Goal: Complete application form

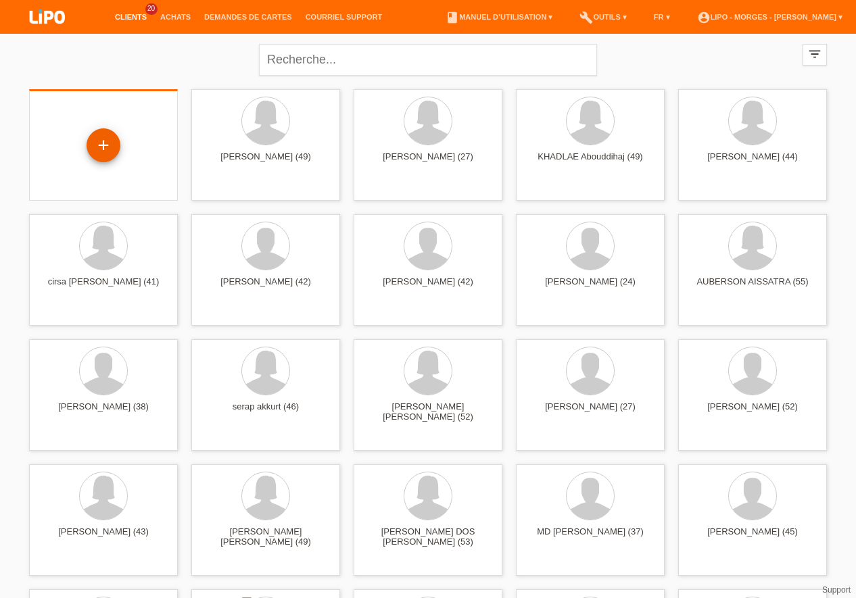
click at [115, 147] on div "+" at bounding box center [104, 145] width 34 height 34
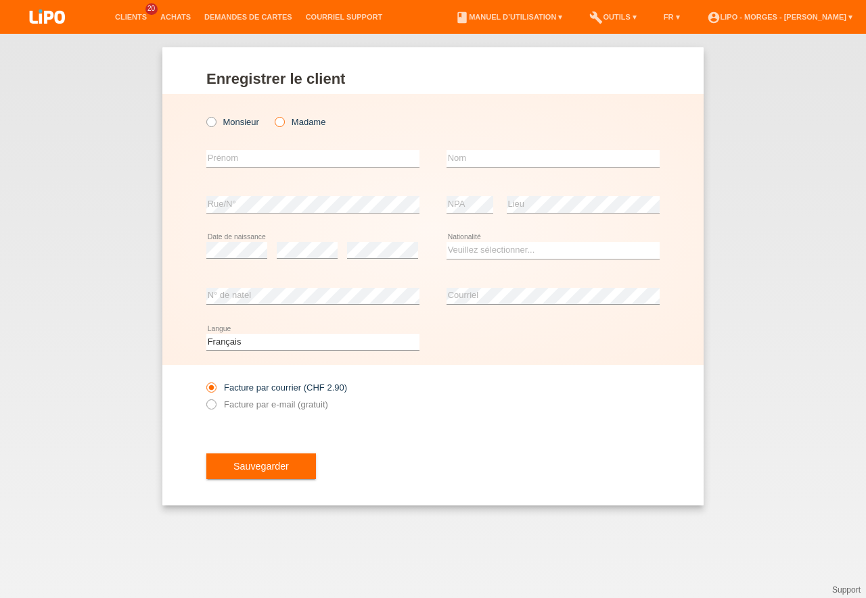
click at [273, 115] on icon at bounding box center [273, 115] width 0 height 0
click at [283, 122] on input "Madame" at bounding box center [279, 121] width 9 height 9
radio input "true"
click at [238, 162] on input "text" at bounding box center [312, 158] width 213 height 17
type input "a"
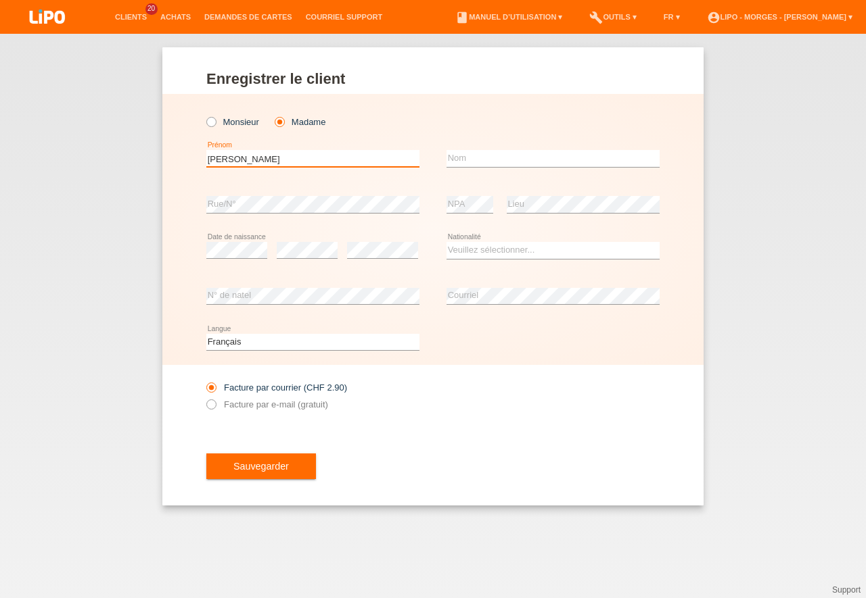
type input "[PERSON_NAME]"
click at [471, 154] on input "text" at bounding box center [552, 158] width 213 height 17
type input "croisier"
click at [446, 242] on select "Veuillez sélectionner... Suisse Allemagne Autriche Liechtenstein ------------ A…" at bounding box center [552, 250] width 213 height 16
select select "CH"
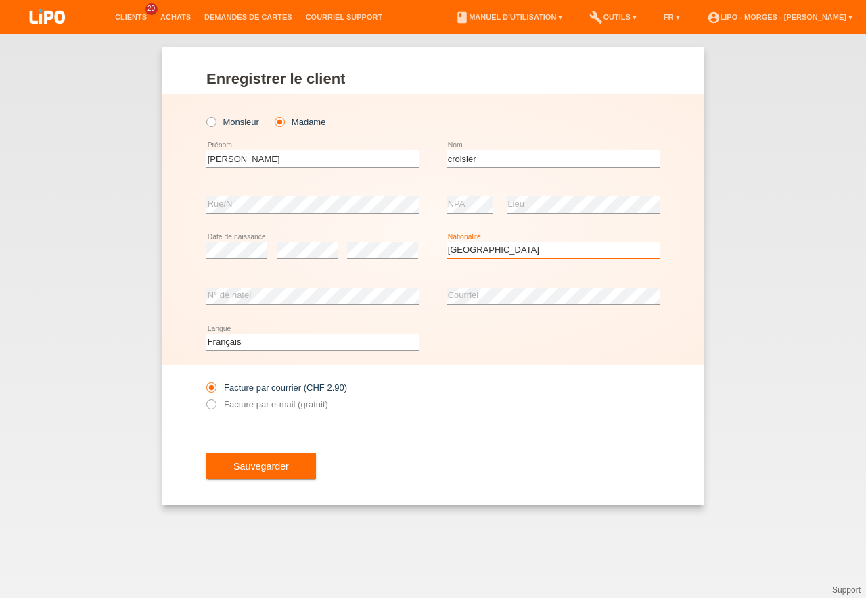
click at [0, 0] on option "Suisse" at bounding box center [0, 0] width 0 height 0
click at [204, 398] on icon at bounding box center [204, 398] width 0 height 0
click at [210, 402] on input "Facture par e-mail (gratuit)" at bounding box center [210, 408] width 9 height 17
radio input "true"
click at [241, 444] on div "Sauvegarder" at bounding box center [432, 466] width 453 height 78
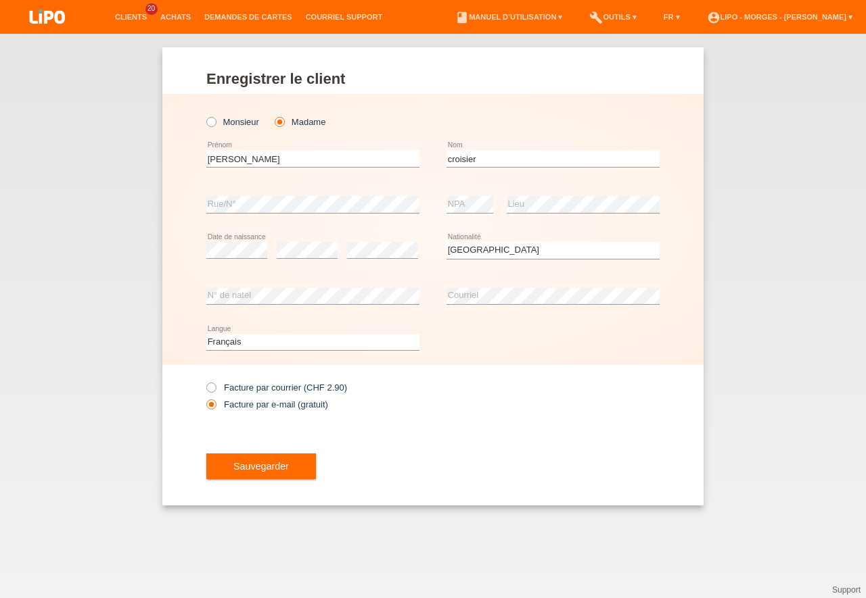
click at [245, 477] on button "Sauvegarder" at bounding box center [261, 467] width 110 height 26
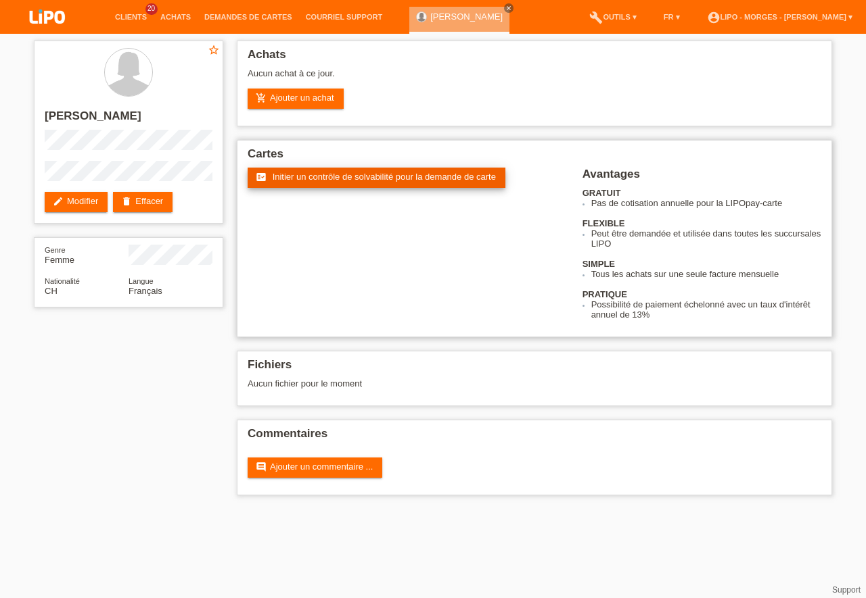
click at [298, 179] on span "Initier un contrôle de solvabilité pour la demande de carte" at bounding box center [384, 177] width 223 height 10
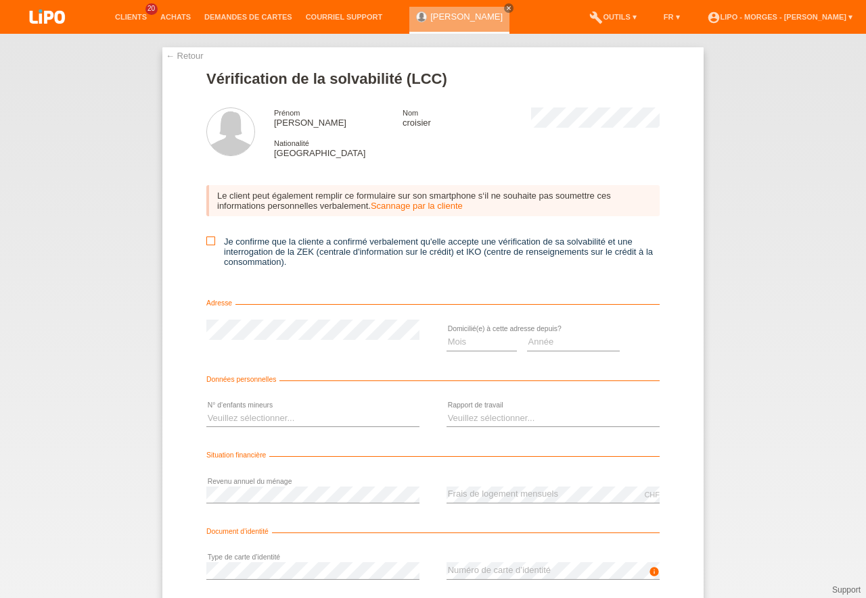
click at [211, 238] on input "Je confirme que la cliente a confirmé verbalement qu'elle accepte une vérificat…" at bounding box center [210, 241] width 9 height 9
checkbox input "true"
click at [446, 334] on select "Mois 01 02 03 04 05 06 07 08 09 10" at bounding box center [481, 342] width 70 height 16
select select "06"
click at [0, 0] on option "06" at bounding box center [0, 0] width 0 height 0
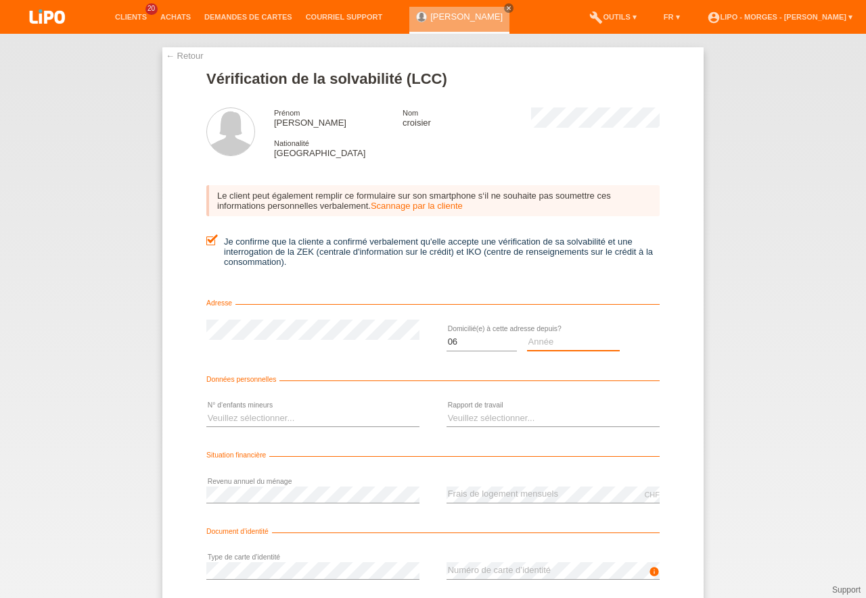
click at [527, 334] on select "Année 2025 2024 2023 2022 2021 2020 2019 2018 2017 2016 2015 2014 2013 2012 201…" at bounding box center [573, 342] width 93 height 16
select select "1989"
click at [0, 0] on option "1989" at bounding box center [0, 0] width 0 height 0
click at [206, 410] on select "Veuillez sélectionner... 0 1 2 3 4 5 6 7 8 9" at bounding box center [312, 418] width 213 height 16
select select "0"
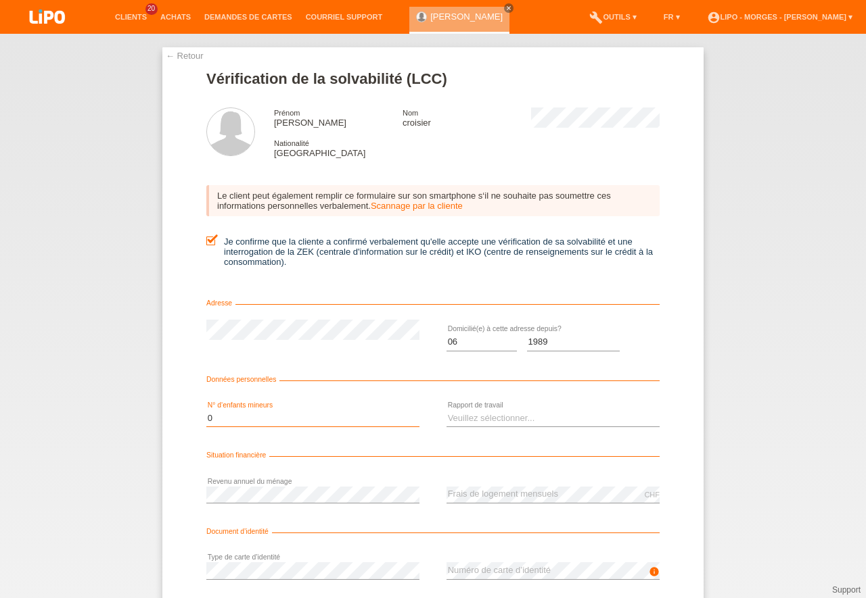
click at [0, 0] on option "0" at bounding box center [0, 0] width 0 height 0
click at [446, 410] on select "Veuillez sélectionner... A durée indéterminée A durée déterminée Apprenti/étudi…" at bounding box center [552, 418] width 213 height 16
click at [0, 0] on option "A durée indéterminée" at bounding box center [0, 0] width 0 height 0
click at [446, 410] on select "Veuillez sélectionner... A durée indéterminée A durée déterminée Apprenti/étudi…" at bounding box center [552, 418] width 213 height 16
select select "TEMPORARY"
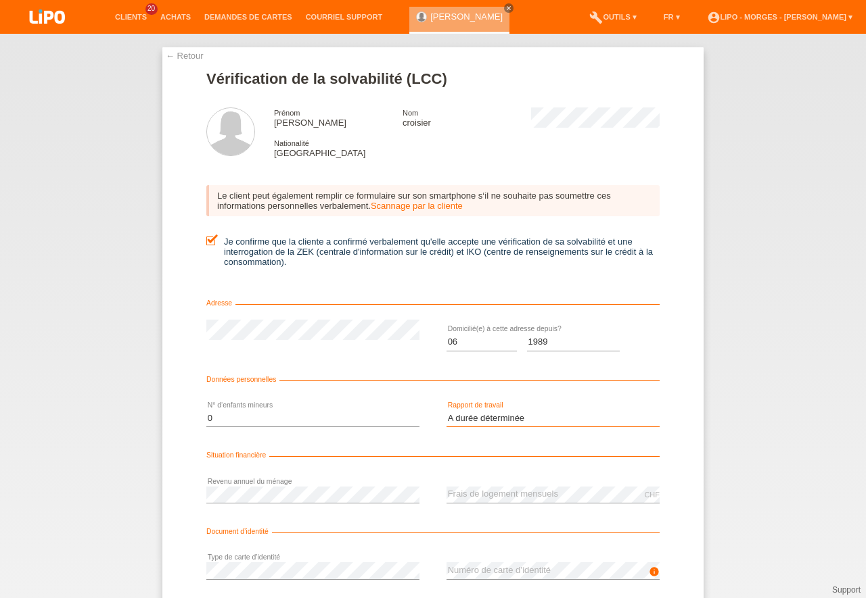
click at [0, 0] on option "A durée déterminée" at bounding box center [0, 0] width 0 height 0
click at [244, 558] on div "error Type de carte d’identité" at bounding box center [312, 571] width 213 height 46
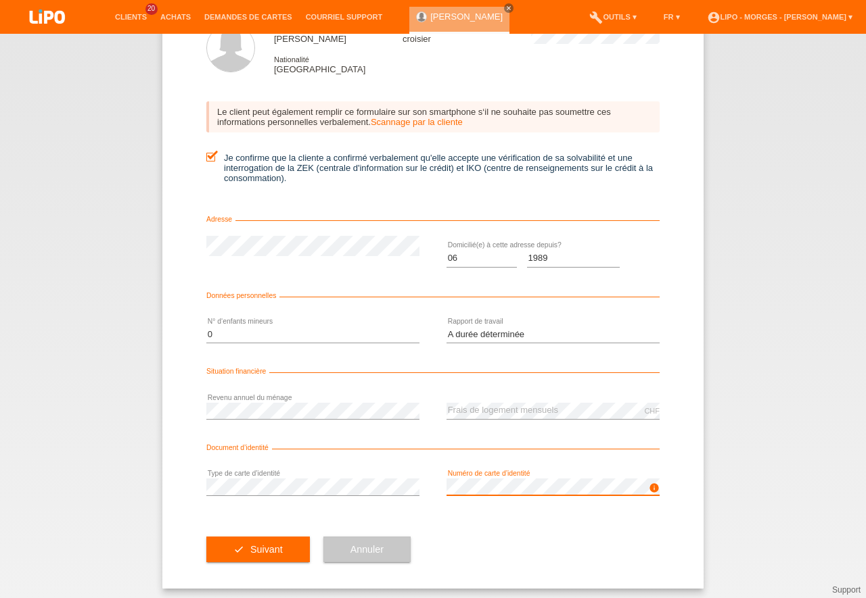
scroll to position [89, 0]
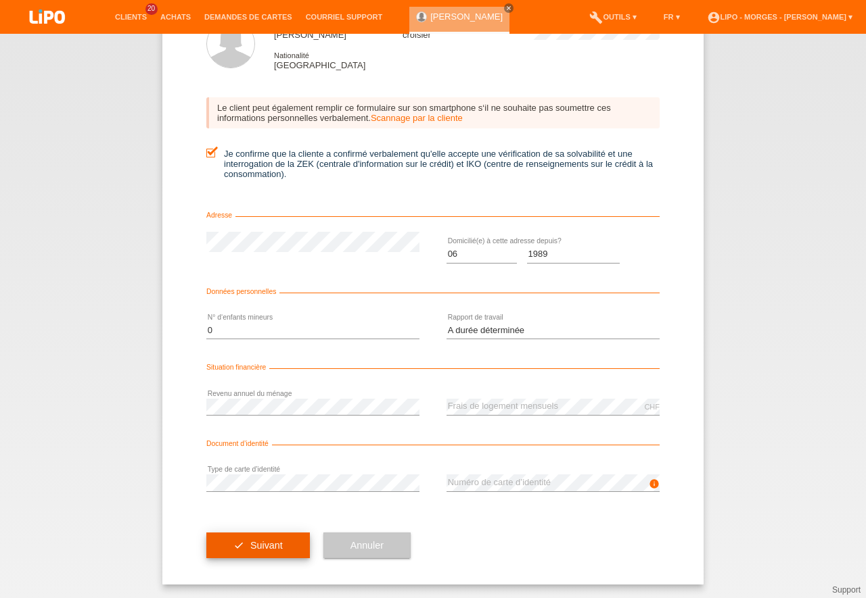
click at [266, 543] on span "Suivant" at bounding box center [266, 545] width 32 height 11
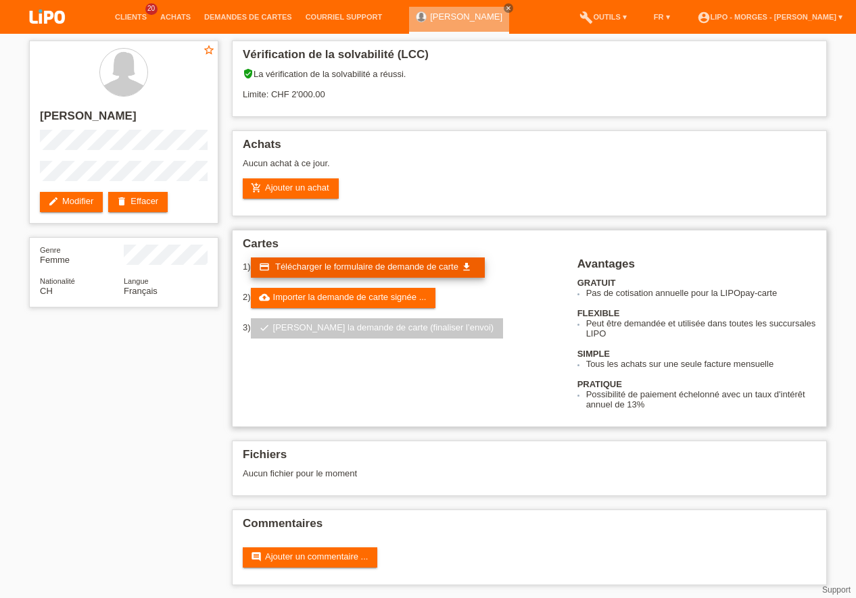
click at [329, 265] on span "Télécharger le formulaire de demande de carte" at bounding box center [366, 267] width 183 height 10
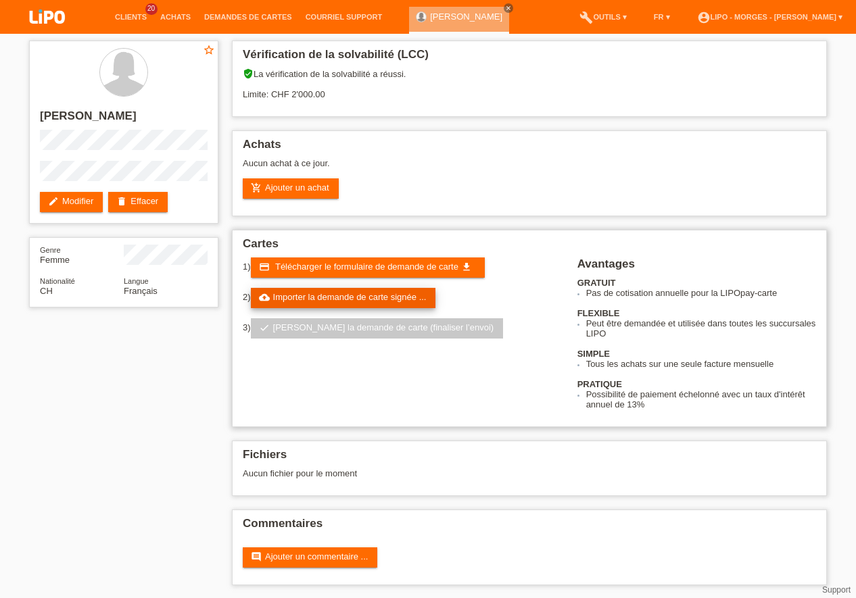
click at [367, 294] on link "cloud_upload Importer la demande de carte signée ..." at bounding box center [343, 298] width 185 height 20
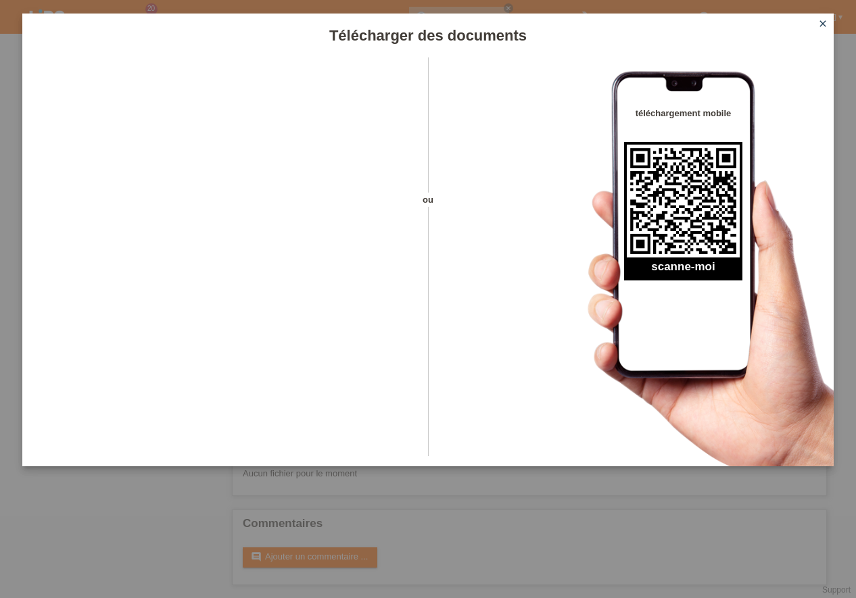
click at [826, 22] on icon "close" at bounding box center [823, 23] width 11 height 11
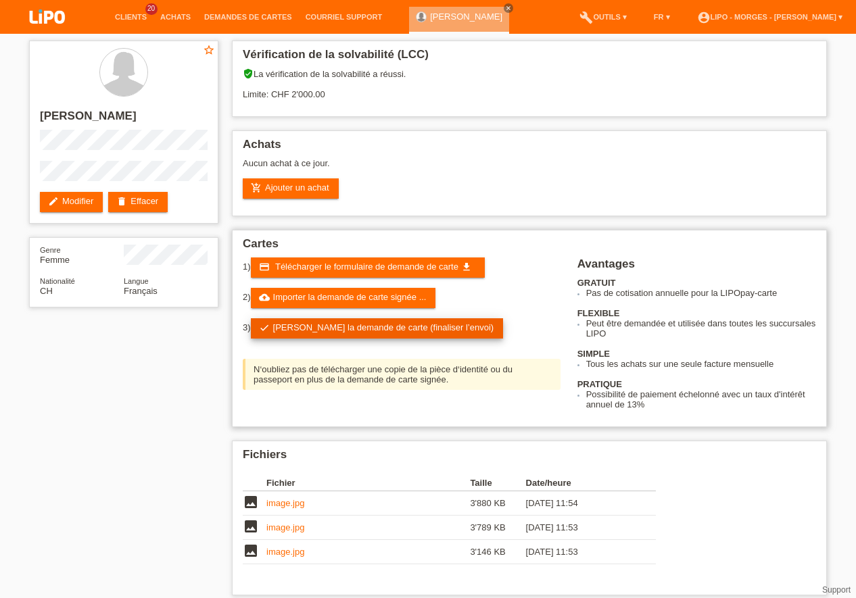
click at [392, 323] on link "check Soumettre la demande de carte (finaliser l’envoi)" at bounding box center [377, 329] width 253 height 20
